Goal: Task Accomplishment & Management: Use online tool/utility

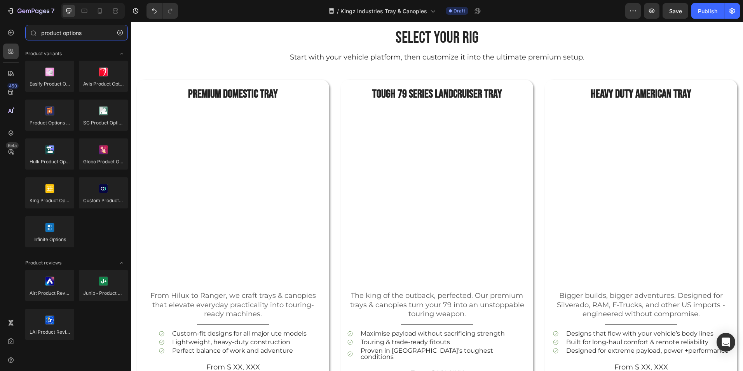
scroll to position [341, 0]
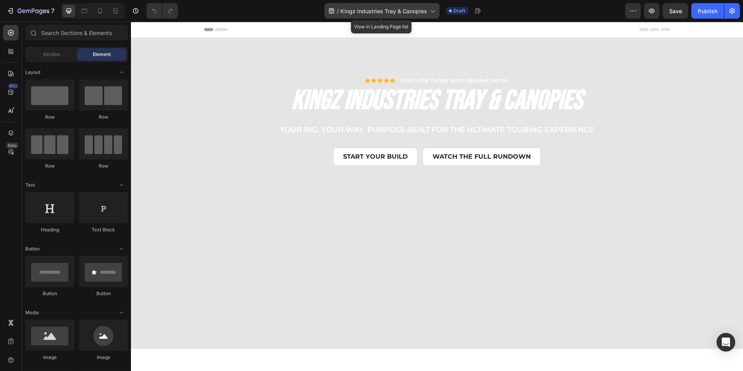
click at [426, 12] on span "Kingz Industries Tray & Canopies" at bounding box center [384, 11] width 87 height 8
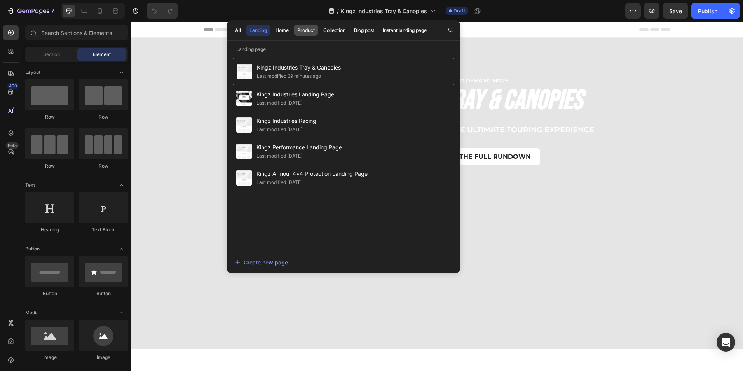
click at [320, 26] on button "Product" at bounding box center [334, 30] width 29 height 11
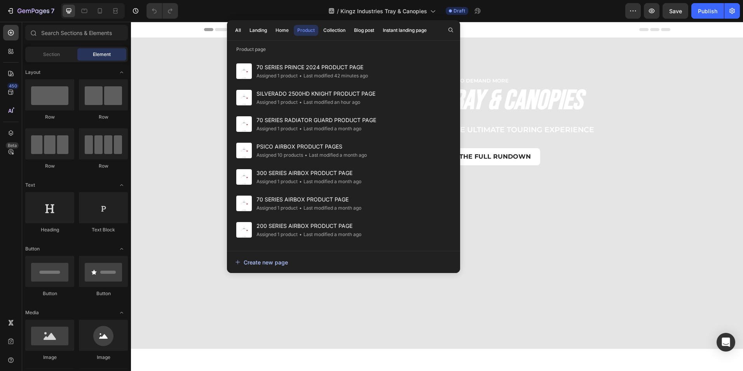
click at [270, 259] on div "Create new page" at bounding box center [261, 262] width 53 height 8
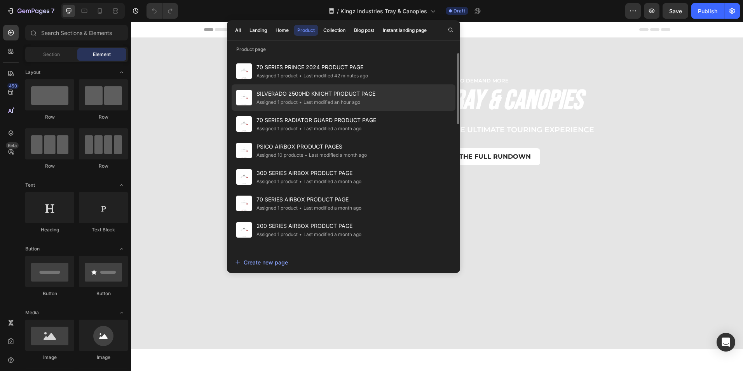
click at [317, 93] on span "SILVERADO 2500HD KNIGHT PRODUCT PAGE" at bounding box center [316, 93] width 119 height 9
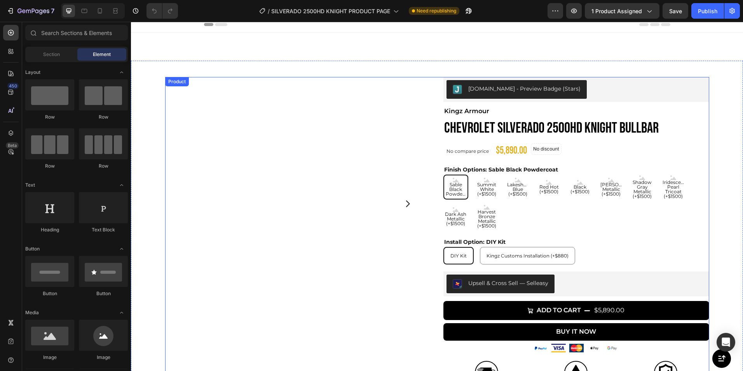
scroll to position [2, 0]
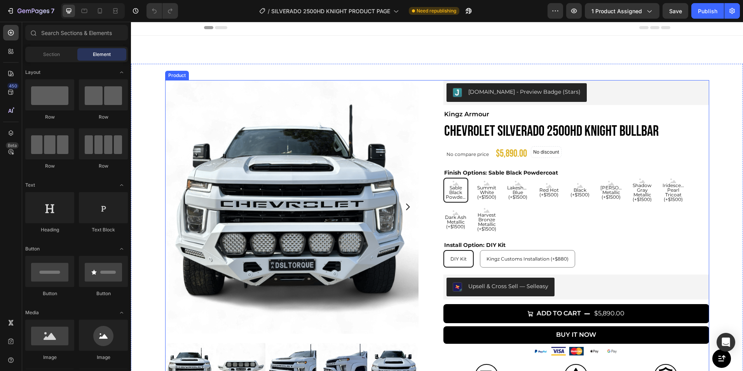
click at [437, 103] on div "Product Images See it in action Button Estimate Lead Times: Oct 14 - Dec 02 Del…" at bounding box center [437, 274] width 544 height 388
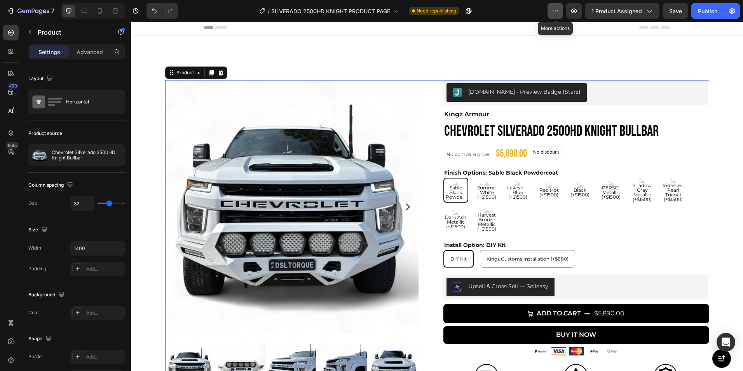
click at [553, 13] on icon "button" at bounding box center [556, 11] width 8 height 8
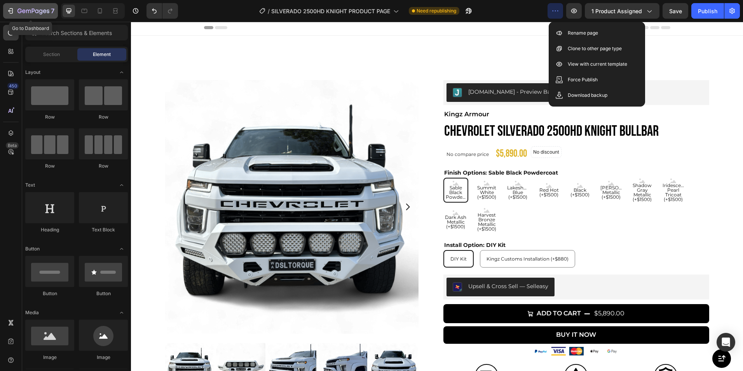
click at [10, 9] on icon "button" at bounding box center [11, 11] width 8 height 8
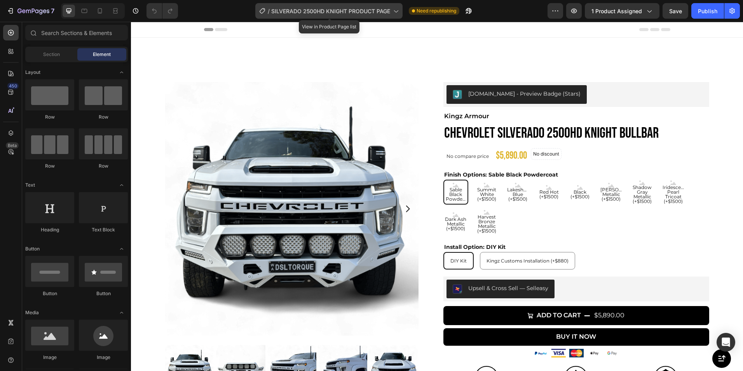
click at [378, 11] on span "SILVERADO 2500HD KNIGHT PRODUCT PAGE" at bounding box center [330, 11] width 119 height 8
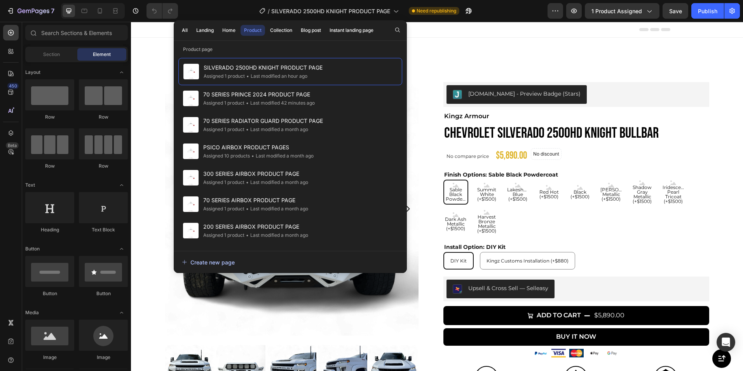
click at [220, 264] on div "Create new page" at bounding box center [208, 262] width 53 height 8
click at [208, 259] on div "Create new page" at bounding box center [208, 262] width 53 height 8
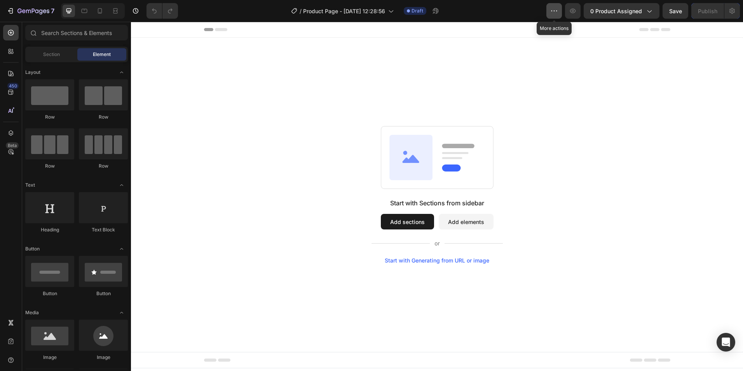
click at [556, 8] on icon "button" at bounding box center [554, 11] width 8 height 8
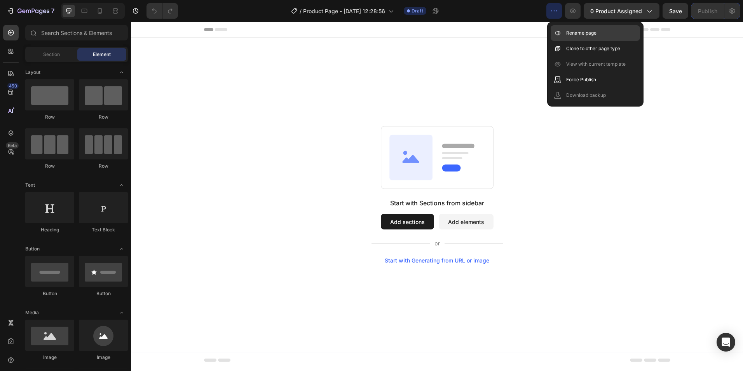
click at [573, 33] on p "Rename page" at bounding box center [581, 33] width 30 height 8
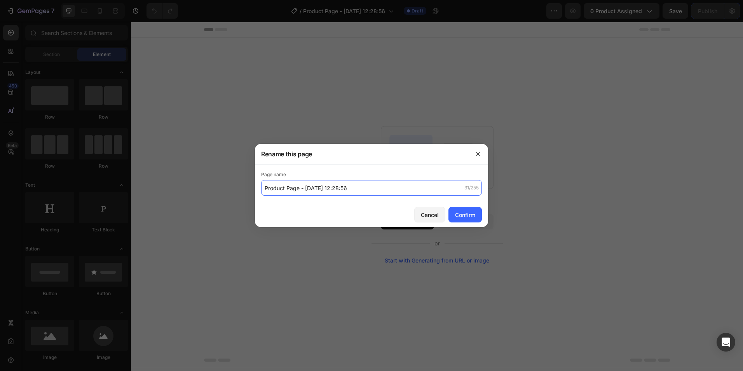
click at [360, 190] on input "Product Page - Aug 26, 12:28:56" at bounding box center [371, 188] width 221 height 16
paste input "CT Aluminum American Tray"
type input "CT Aluminum American Tray Product Page"
click at [466, 212] on div "Confirm" at bounding box center [465, 215] width 20 height 8
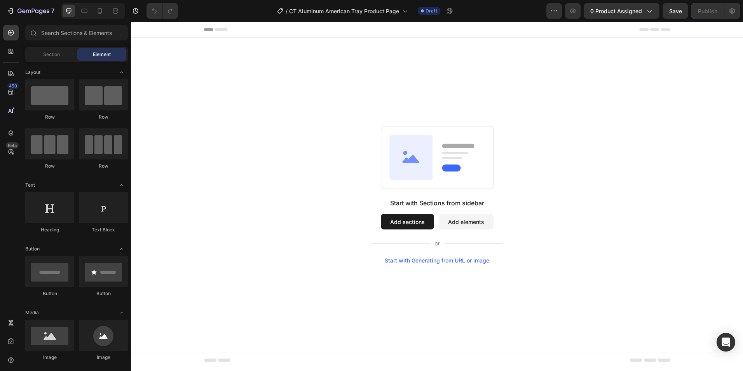
click at [409, 225] on button "Add sections" at bounding box center [407, 222] width 53 height 16
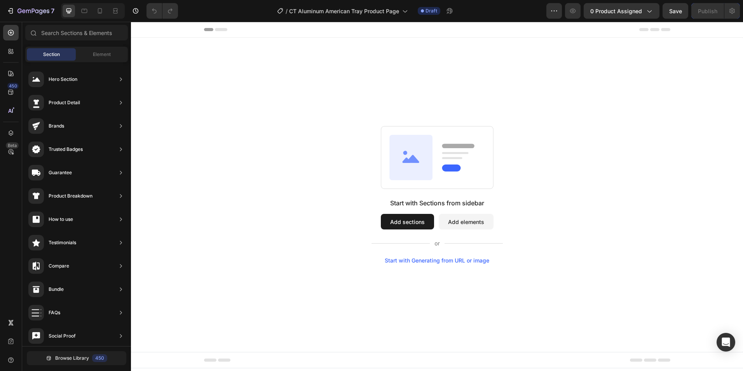
click at [462, 224] on button "Add elements" at bounding box center [466, 222] width 55 height 16
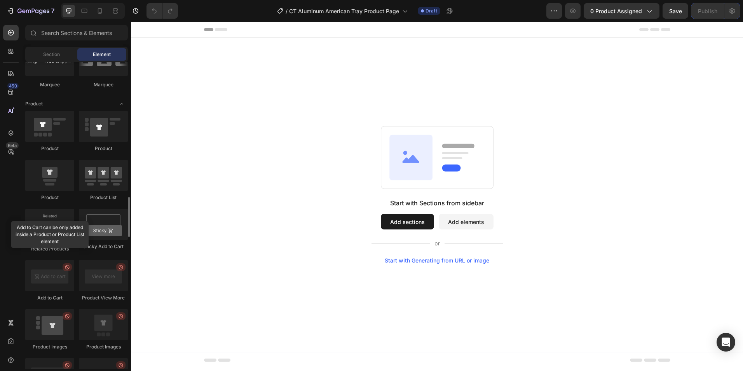
scroll to position [958, 0]
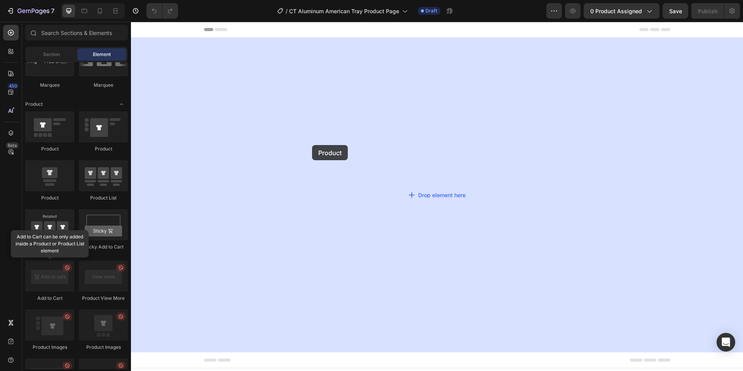
drag, startPoint x: 187, startPoint y: 155, endPoint x: 313, endPoint y: 143, distance: 125.7
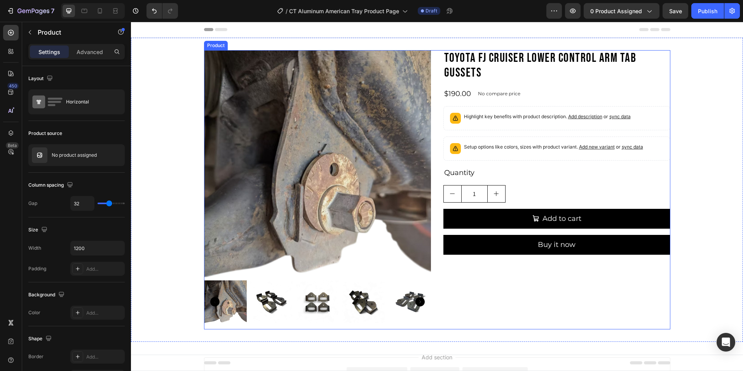
click at [435, 155] on div "Product Images Toyota FJ Cruiser Lower Control Arm Tab Gussets Product Title $1…" at bounding box center [437, 189] width 466 height 279
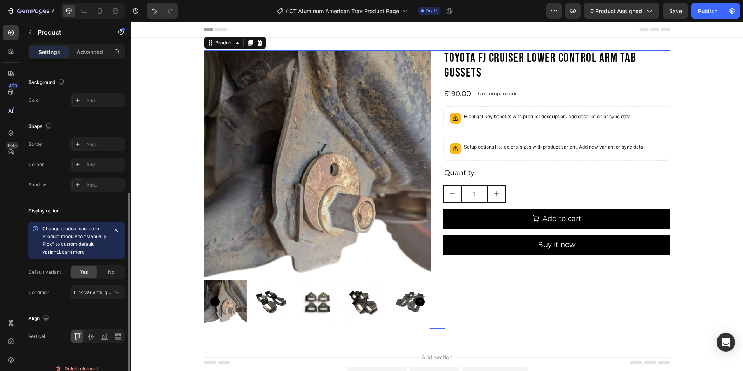
scroll to position [222, 0]
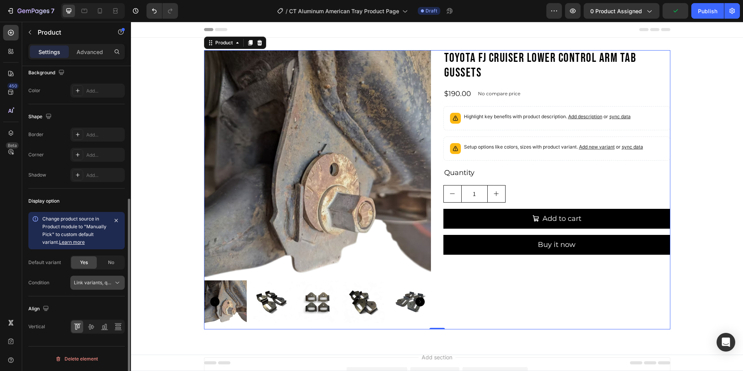
click at [119, 285] on icon at bounding box center [118, 283] width 8 height 8
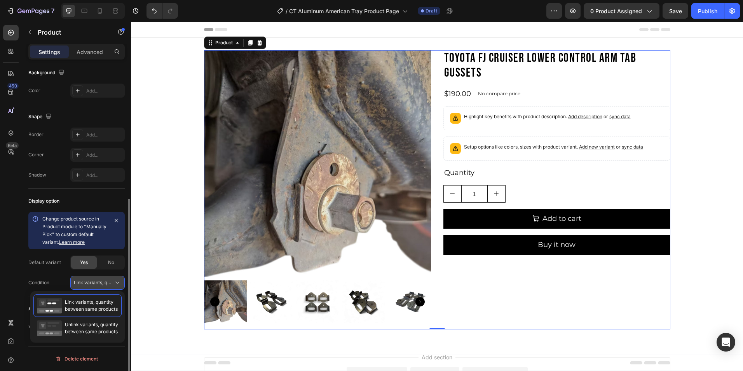
click at [119, 285] on icon at bounding box center [118, 283] width 8 height 8
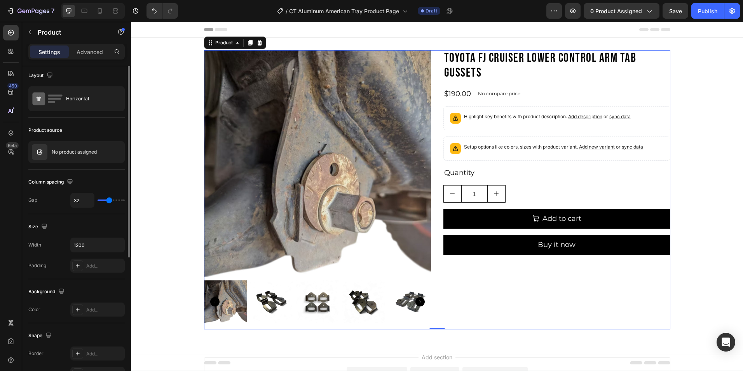
scroll to position [0, 0]
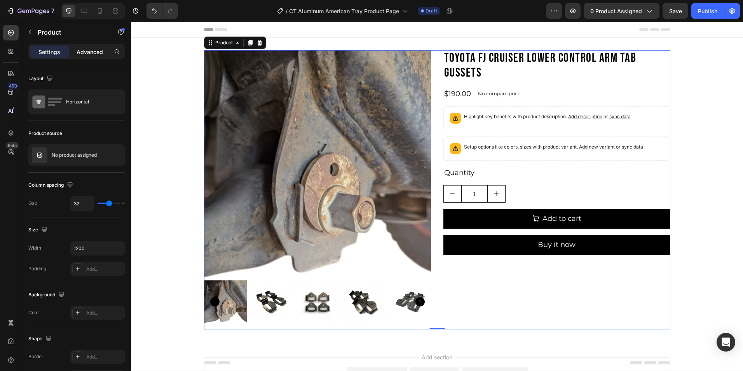
click at [85, 50] on p "Advanced" at bounding box center [90, 52] width 26 height 8
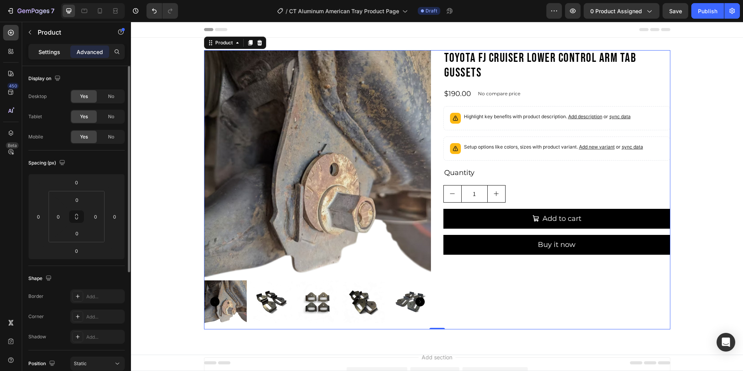
click at [46, 48] on p "Settings" at bounding box center [49, 52] width 22 height 8
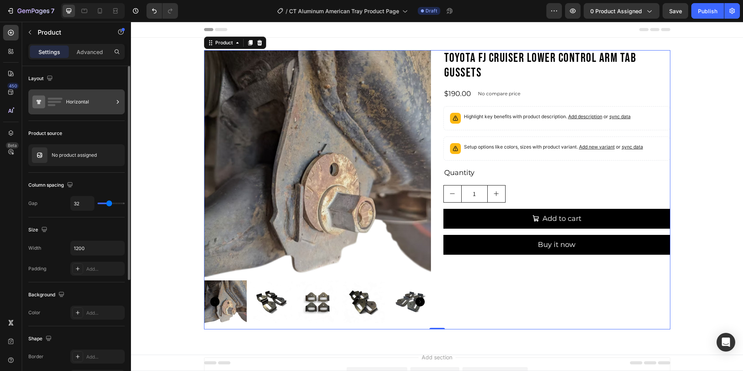
click at [79, 97] on div "Horizontal" at bounding box center [89, 102] width 47 height 18
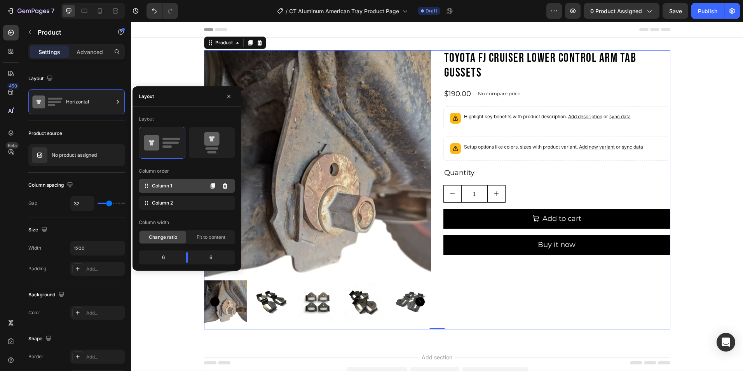
click at [159, 186] on span "Column 1" at bounding box center [162, 185] width 20 height 7
click at [167, 199] on div "Column 2" at bounding box center [187, 203] width 96 height 14
click at [190, 0] on body "7 Version history / CT Aluminum American Tray Product Page Draft Preview 0 prod…" at bounding box center [371, 0] width 743 height 0
click at [182, 205] on div "Column 2" at bounding box center [187, 203] width 96 height 14
click at [162, 203] on span "Column 2" at bounding box center [162, 202] width 21 height 7
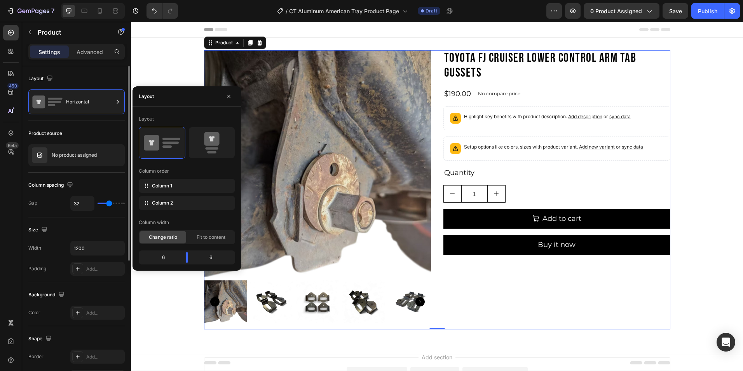
click at [95, 326] on div "Product source No product assigned" at bounding box center [76, 368] width 96 height 84
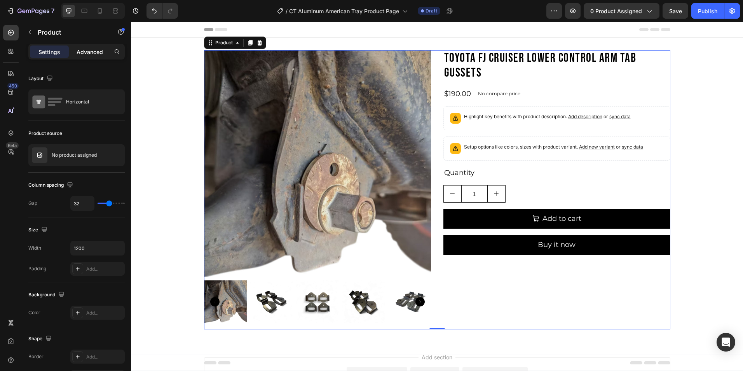
click at [97, 48] on p "Advanced" at bounding box center [90, 52] width 26 height 8
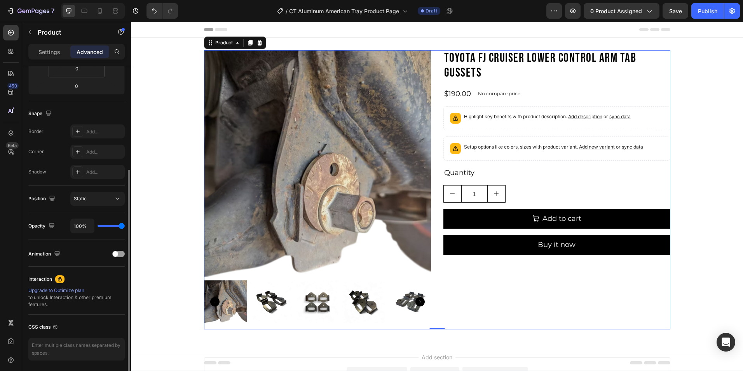
scroll to position [192, 0]
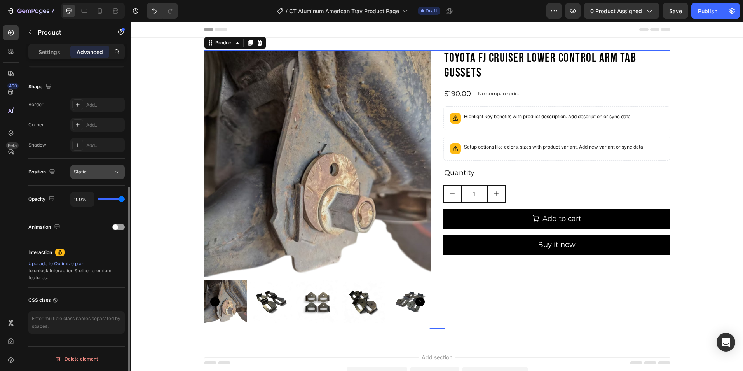
click at [111, 173] on div "Static" at bounding box center [94, 171] width 40 height 7
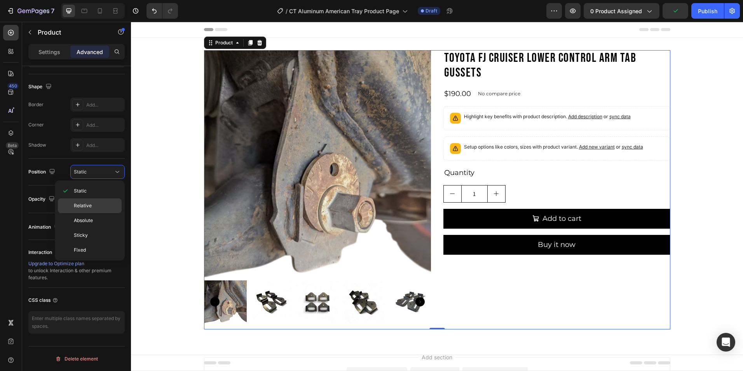
click at [87, 213] on div "Relative" at bounding box center [90, 220] width 64 height 15
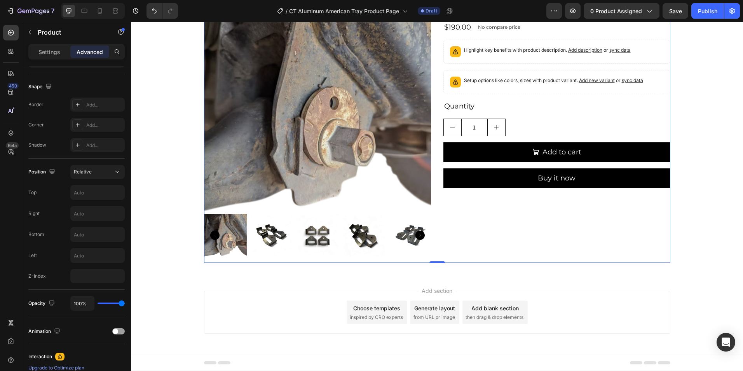
scroll to position [0, 0]
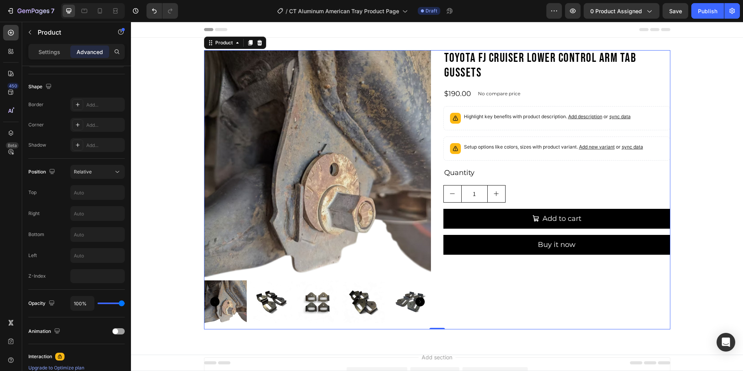
click at [503, 286] on div "Toyota FJ Cruiser Lower Control Arm Tab Gussets Product Title $190.00 Product P…" at bounding box center [557, 189] width 227 height 279
click at [255, 44] on div at bounding box center [259, 42] width 9 height 9
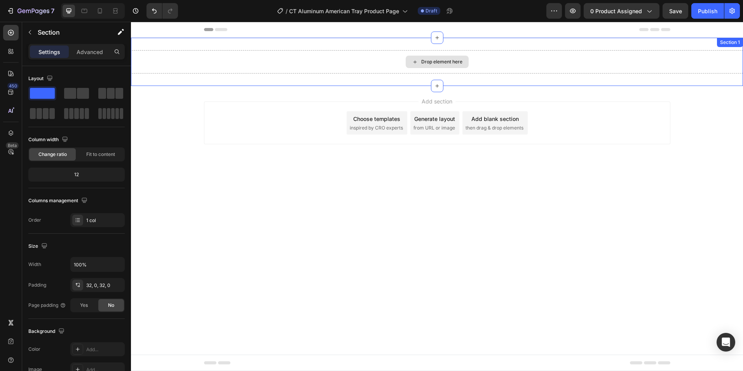
click at [253, 67] on div "Drop element here" at bounding box center [437, 61] width 612 height 23
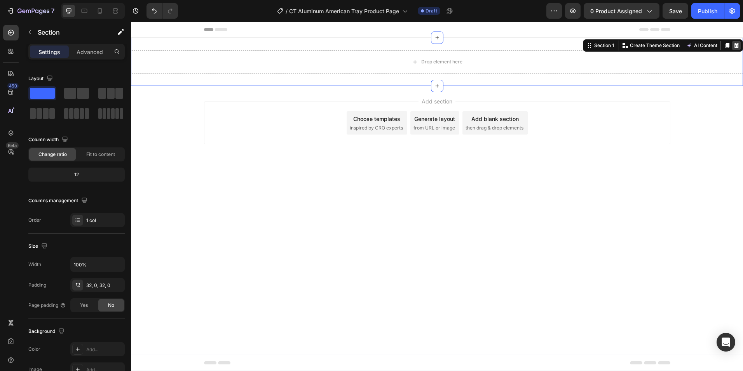
click at [739, 45] on icon at bounding box center [737, 45] width 6 height 6
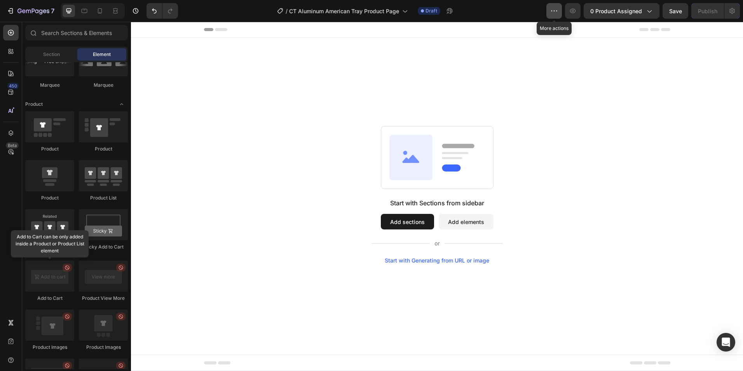
click at [548, 10] on button "button" at bounding box center [555, 11] width 16 height 16
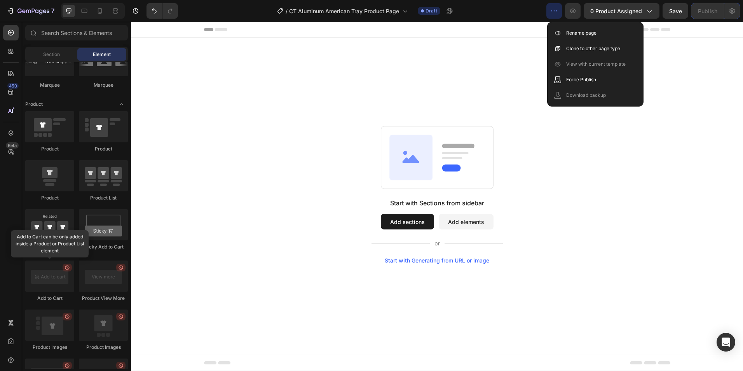
click at [552, 5] on button "button" at bounding box center [555, 11] width 16 height 16
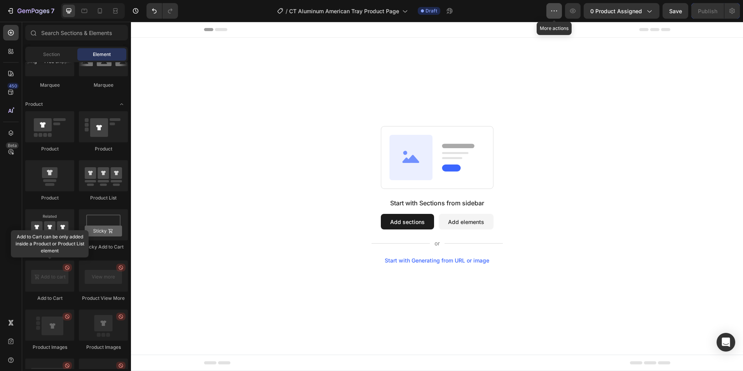
click at [548, 4] on button "button" at bounding box center [555, 11] width 16 height 16
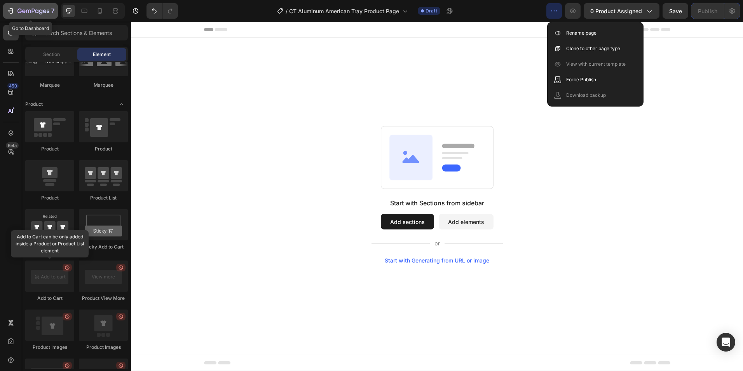
click at [26, 11] on icon "button" at bounding box center [28, 11] width 5 height 3
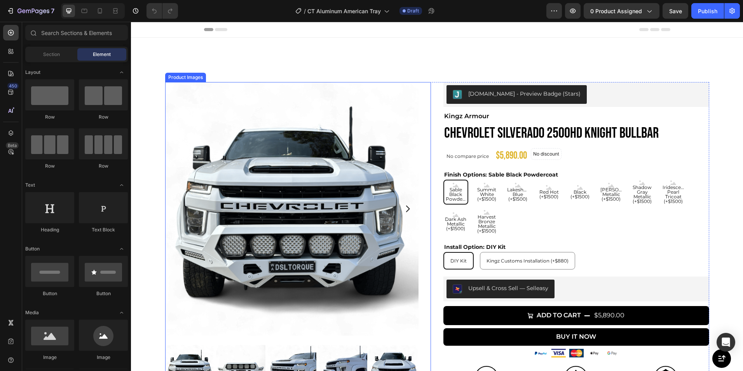
click at [215, 105] on img at bounding box center [291, 208] width 253 height 253
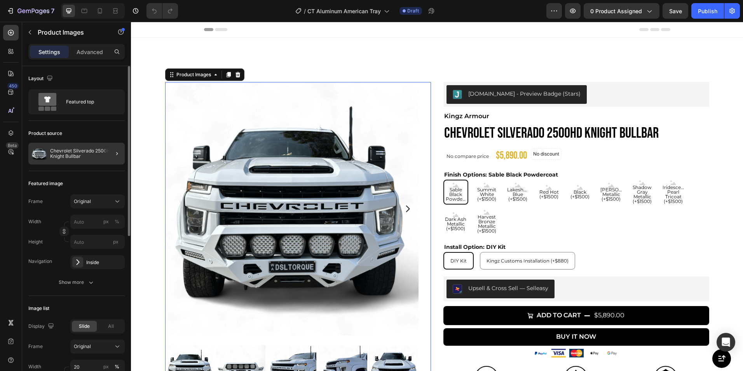
click at [108, 154] on div at bounding box center [114, 154] width 22 height 22
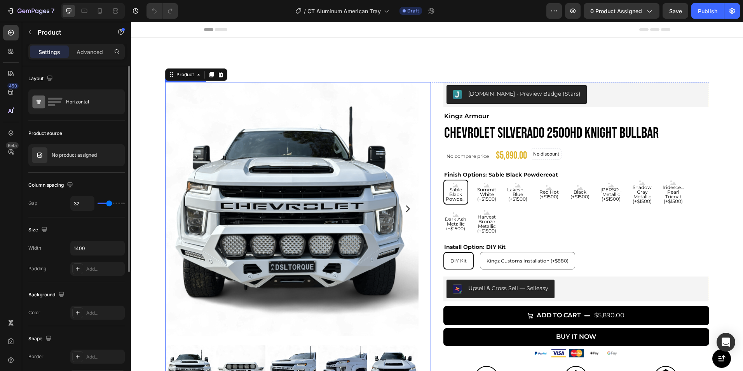
click at [211, 125] on img at bounding box center [291, 208] width 253 height 253
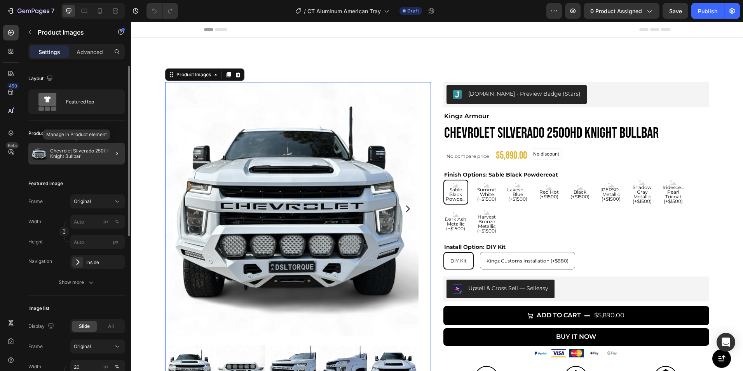
click at [82, 155] on p "Chevrolet Silverado 2500HD Knight Bullbar" at bounding box center [86, 153] width 72 height 11
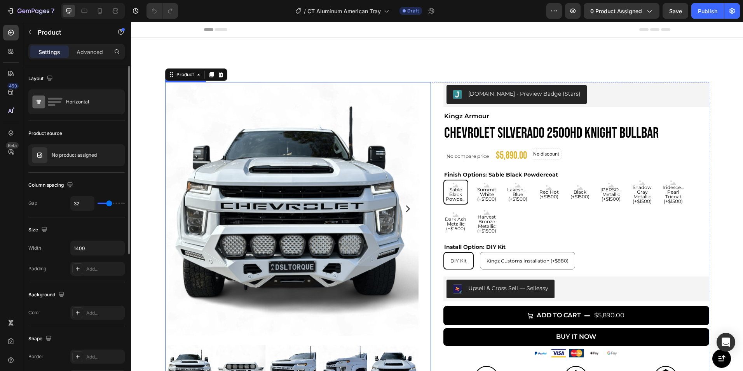
click at [201, 132] on img at bounding box center [291, 208] width 253 height 253
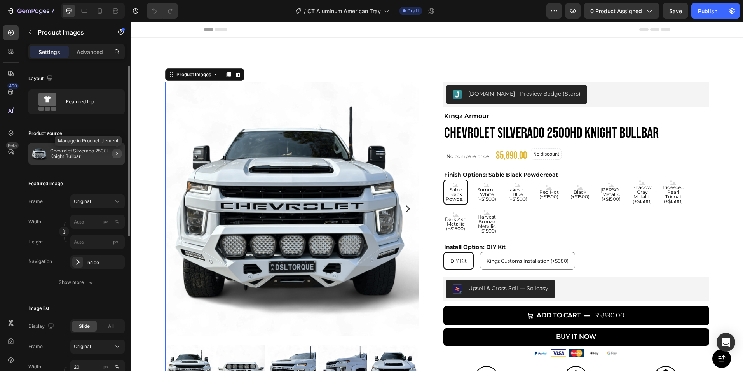
click at [115, 152] on icon "button" at bounding box center [117, 153] width 6 height 6
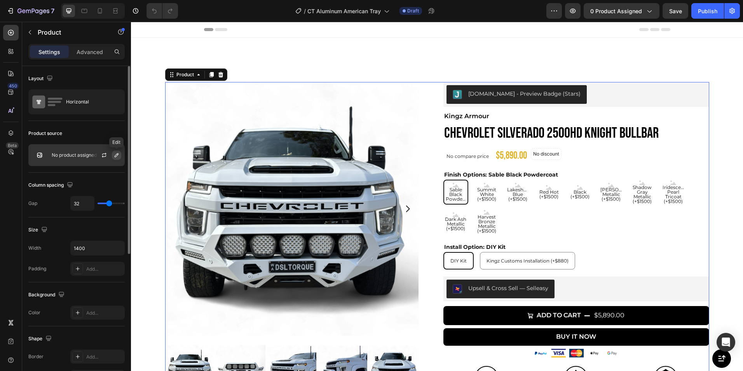
click at [113, 154] on button "button" at bounding box center [116, 154] width 9 height 9
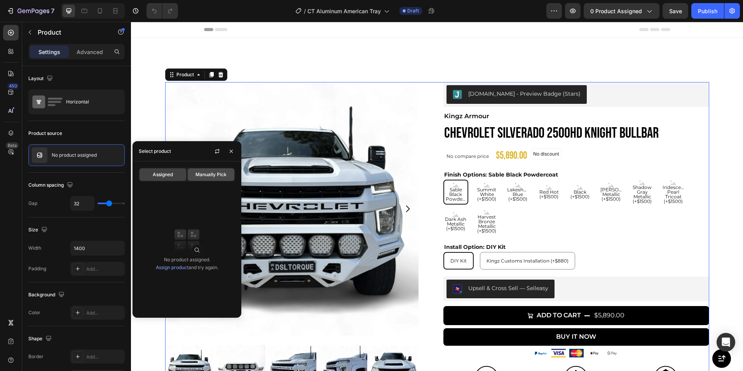
click at [208, 176] on span "Manually Pick" at bounding box center [211, 174] width 31 height 7
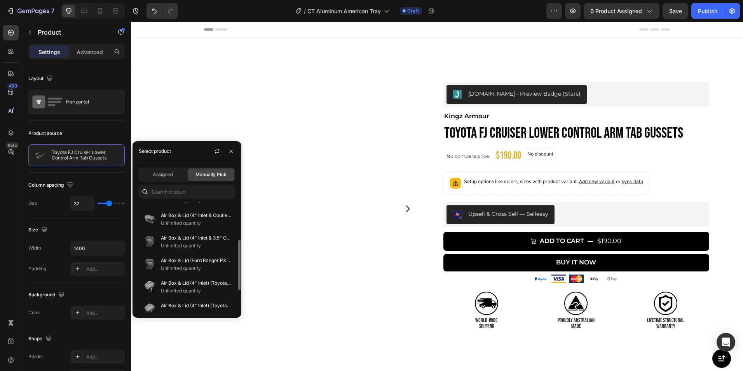
scroll to position [130, 0]
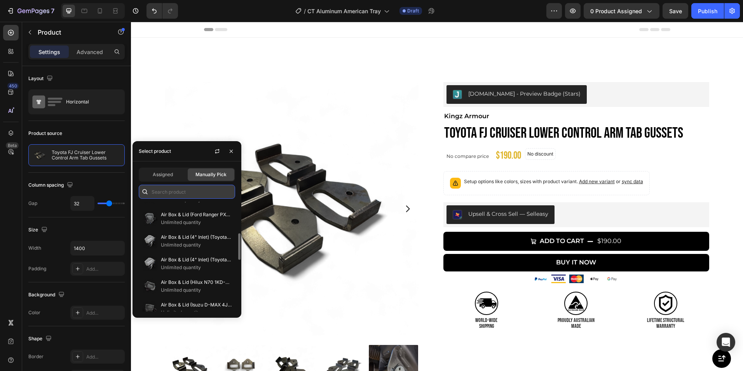
click at [178, 193] on input "text" at bounding box center [187, 192] width 96 height 14
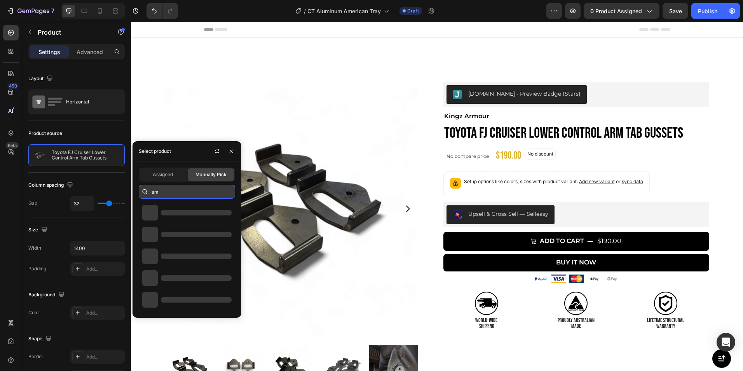
type input "a"
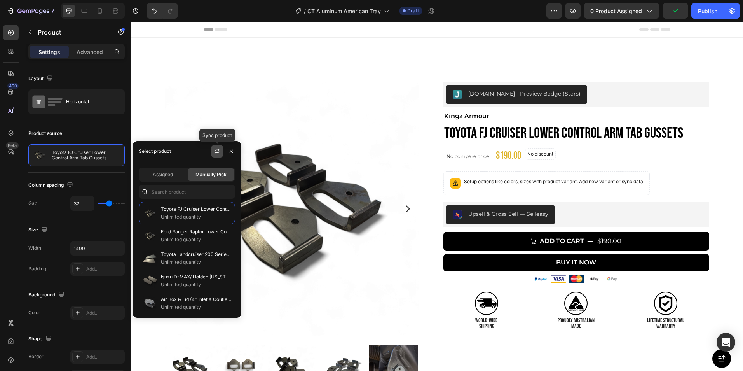
click at [217, 151] on icon "button" at bounding box center [217, 151] width 6 height 6
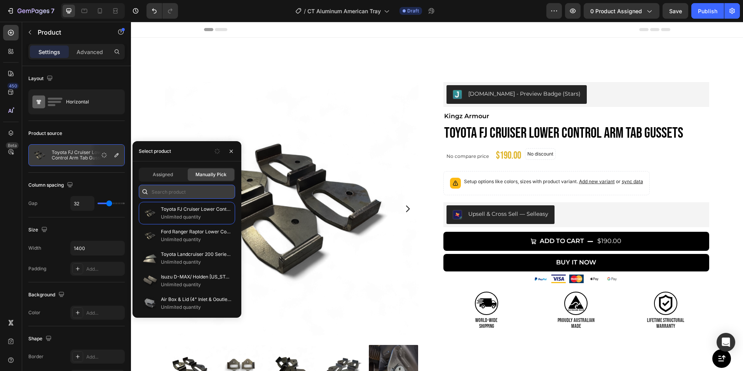
click at [180, 190] on input "text" at bounding box center [187, 192] width 96 height 14
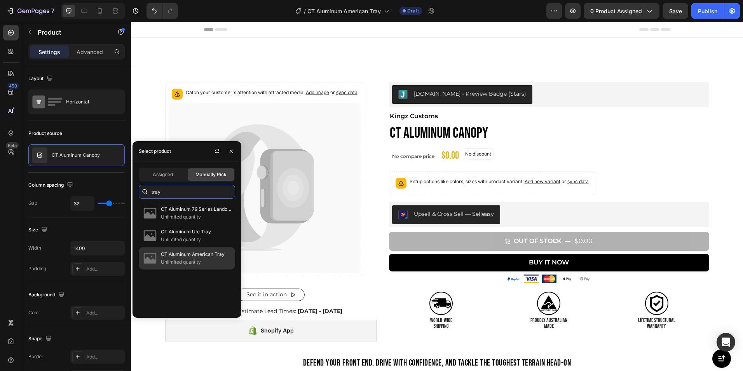
type input "tray"
click at [191, 257] on p "CT Aluminum American Tray" at bounding box center [196, 254] width 71 height 8
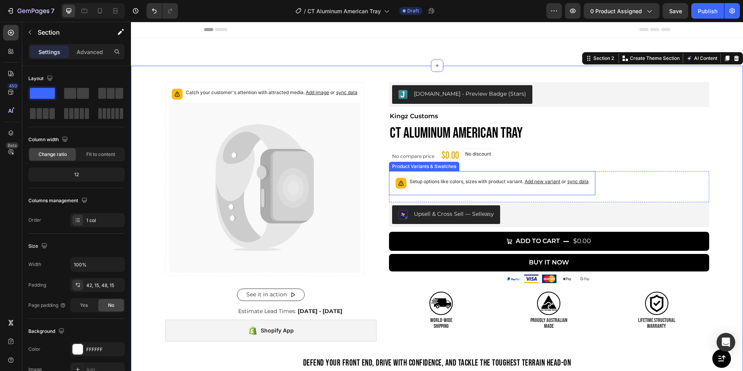
click at [535, 180] on span "Add new variant" at bounding box center [543, 181] width 36 height 6
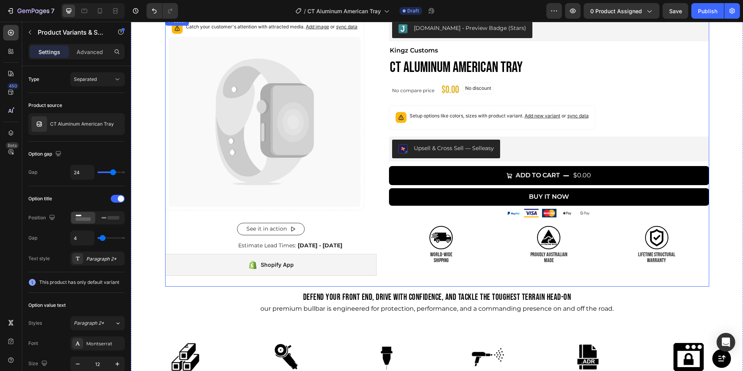
scroll to position [0, 0]
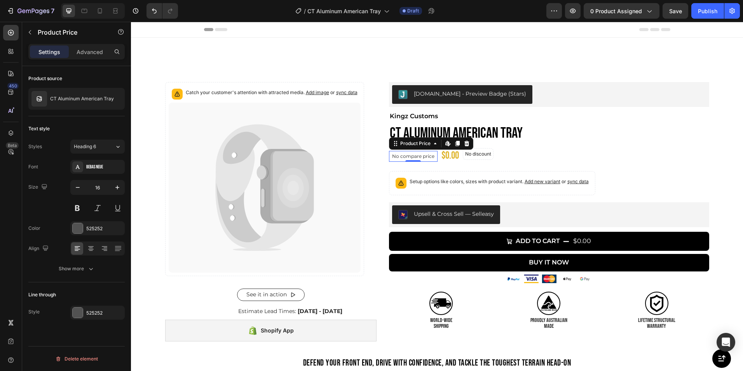
click at [426, 159] on p "No compare price" at bounding box center [413, 156] width 42 height 5
click at [465, 145] on icon at bounding box center [466, 143] width 5 height 5
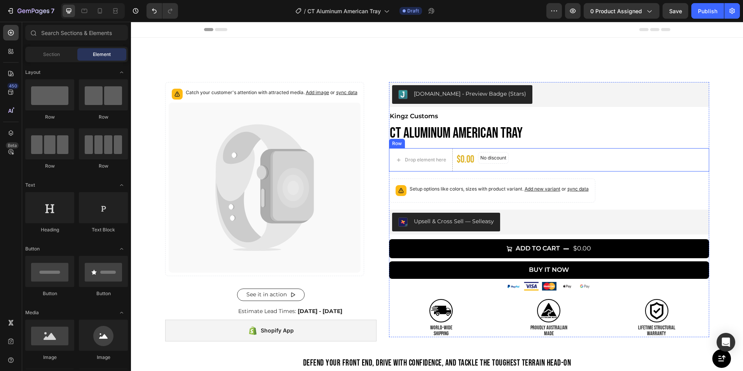
click at [473, 169] on div "Drop element here $0.00 Product Price Product Price No discount Not be displaye…" at bounding box center [549, 159] width 320 height 23
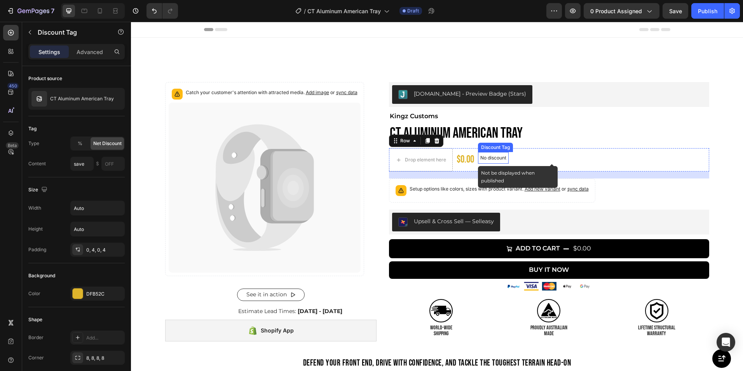
click at [498, 159] on p "No discount" at bounding box center [493, 157] width 26 height 7
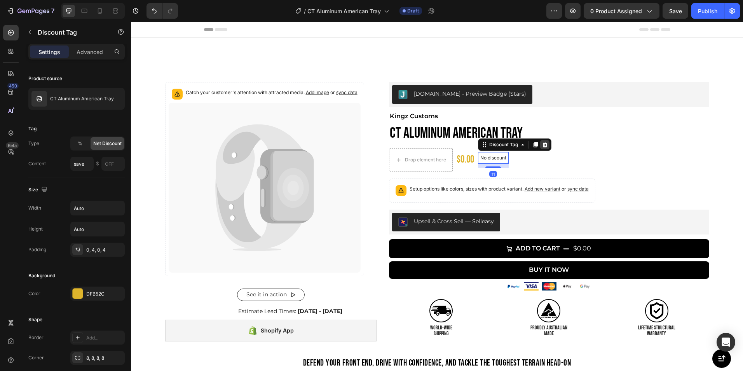
click at [542, 144] on icon at bounding box center [545, 144] width 6 height 6
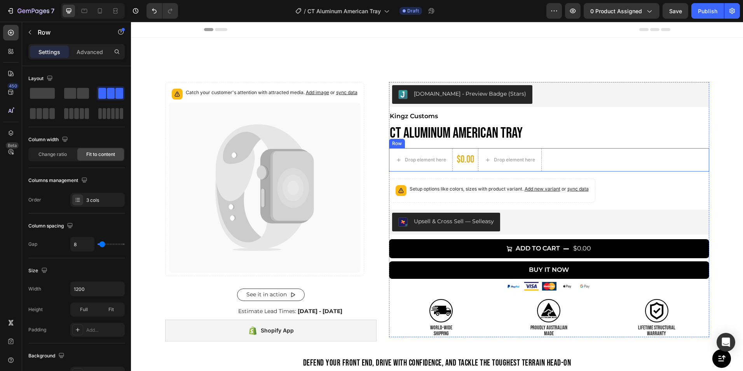
click at [469, 170] on div "$0.00 Product Price Product Price" at bounding box center [465, 159] width 19 height 23
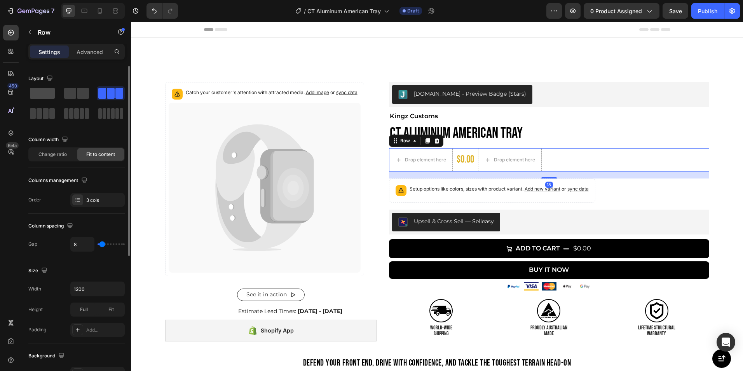
click at [41, 92] on span at bounding box center [42, 93] width 25 height 11
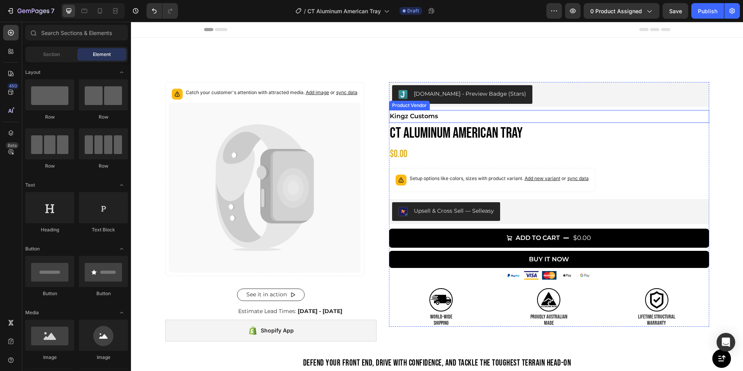
click at [422, 114] on h2 "Kingz Customs" at bounding box center [549, 116] width 320 height 13
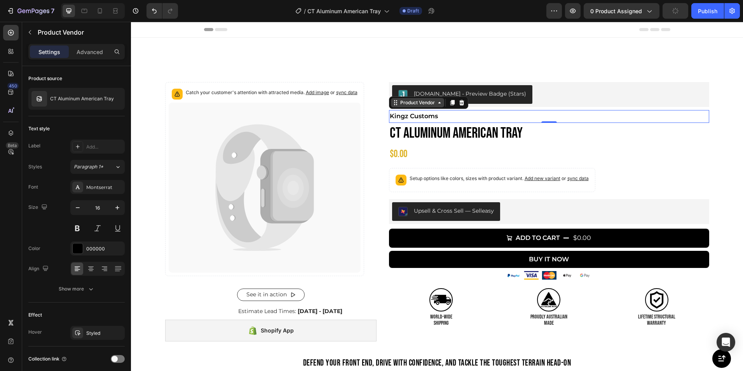
click at [437, 104] on icon at bounding box center [440, 103] width 6 height 6
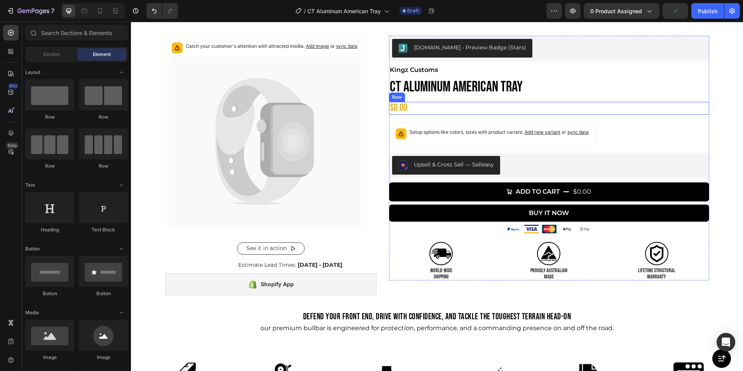
scroll to position [47, 0]
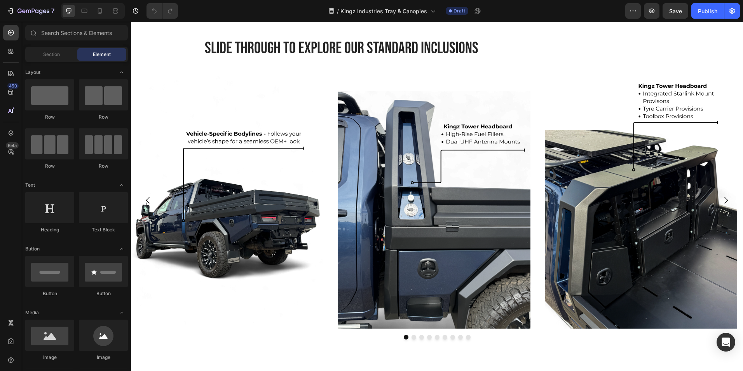
scroll to position [1208, 0]
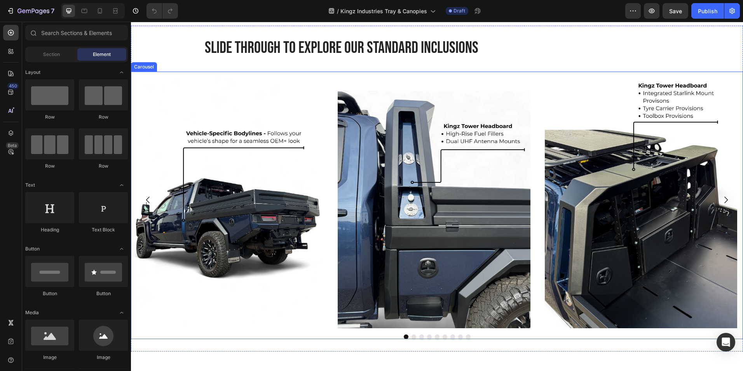
click at [721, 199] on icon "Carousel Next Arrow" at bounding box center [725, 199] width 9 height 9
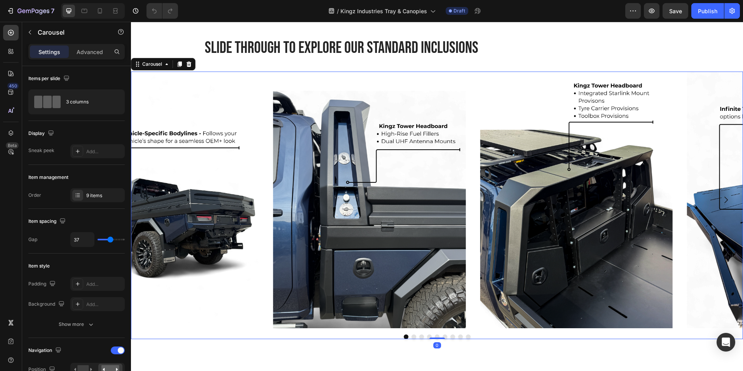
click at [721, 199] on icon "Carousel Next Arrow" at bounding box center [725, 199] width 9 height 9
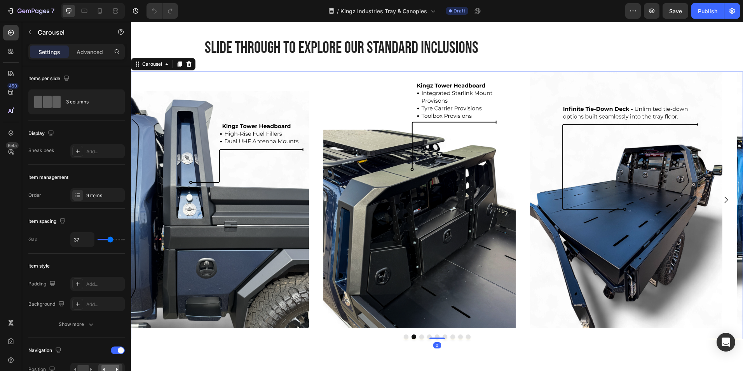
click at [721, 199] on icon "Carousel Next Arrow" at bounding box center [725, 199] width 9 height 9
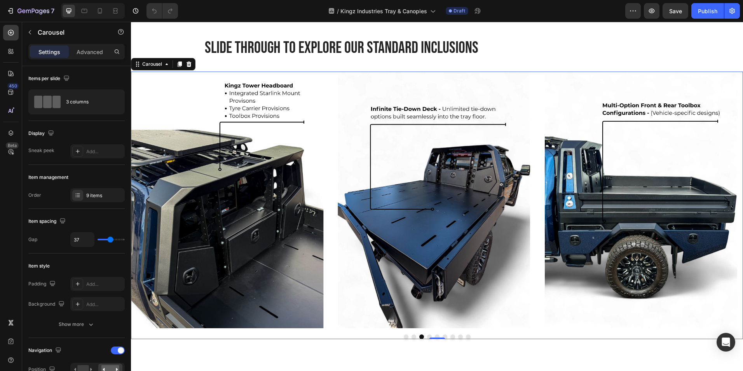
click at [721, 199] on icon "Carousel Next Arrow" at bounding box center [725, 199] width 9 height 9
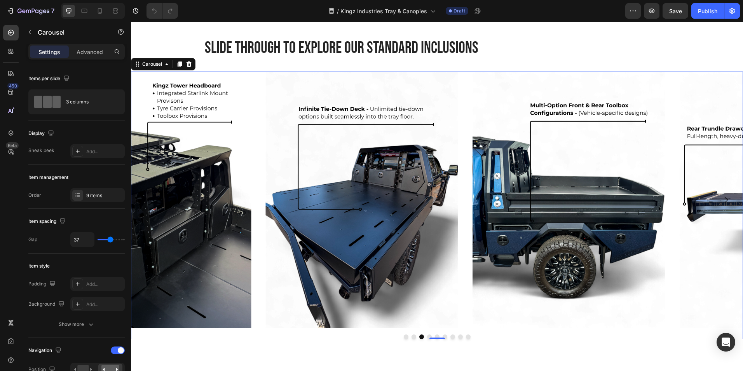
click at [721, 199] on icon "Carousel Next Arrow" at bounding box center [725, 199] width 9 height 9
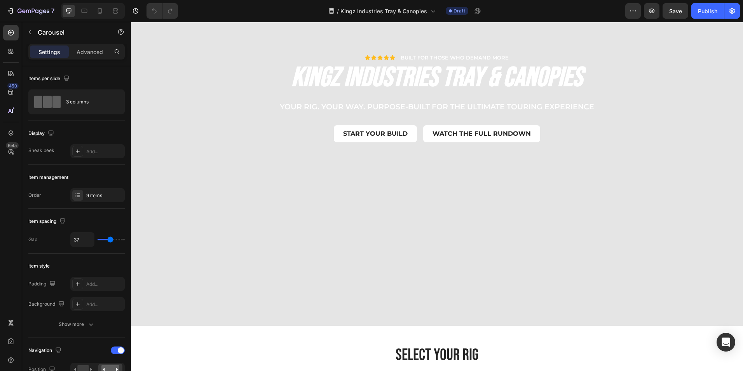
scroll to position [0, 0]
